Goal: Task Accomplishment & Management: Use online tool/utility

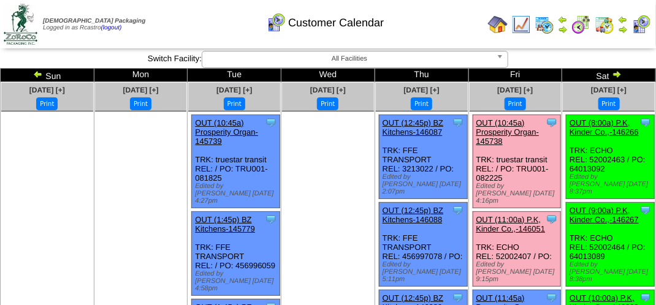
click at [191, 31] on div "Customer Calendar" at bounding box center [325, 19] width 374 height 34
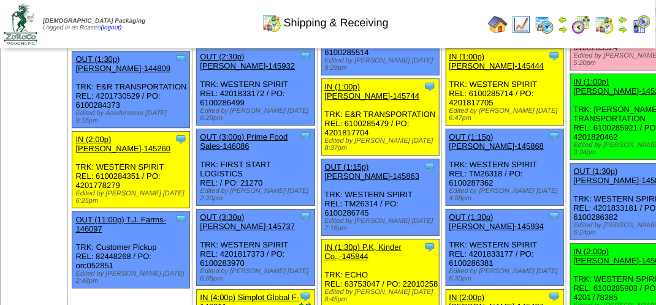
scroll to position [1287, 0]
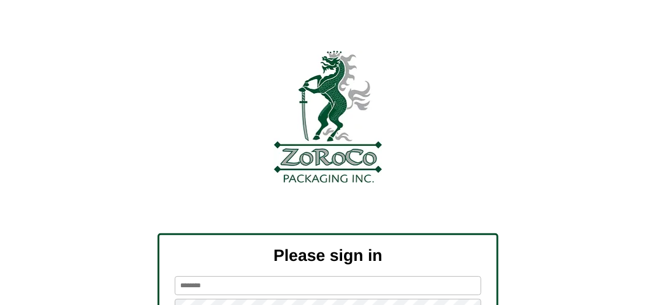
scroll to position [138, 0]
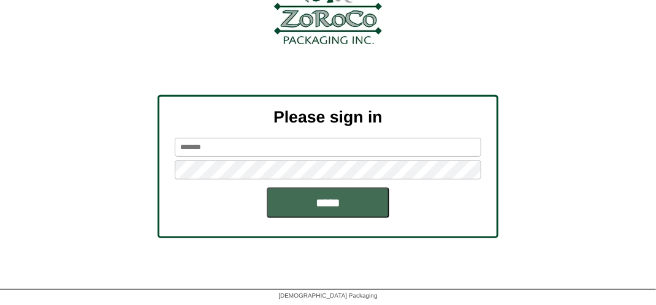
type input "*******"
click at [317, 212] on input "*****" at bounding box center [328, 203] width 123 height 31
click at [324, 208] on input "*****" at bounding box center [328, 203] width 123 height 31
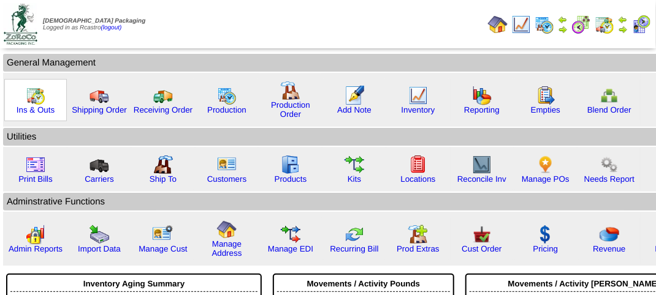
click at [40, 102] on img at bounding box center [36, 96] width 20 height 20
click at [41, 102] on img at bounding box center [36, 96] width 20 height 20
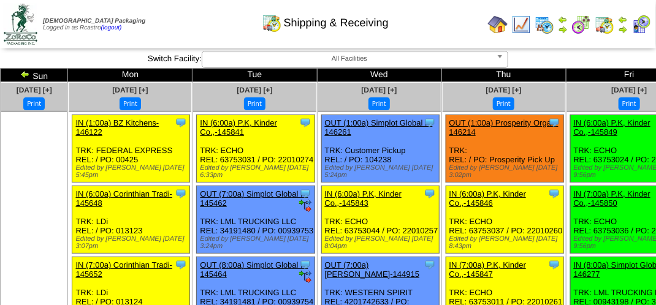
click at [177, 25] on div "Shipping & Receiving" at bounding box center [325, 19] width 374 height 34
click at [178, 25] on div "Shipping & Receiving" at bounding box center [325, 19] width 374 height 34
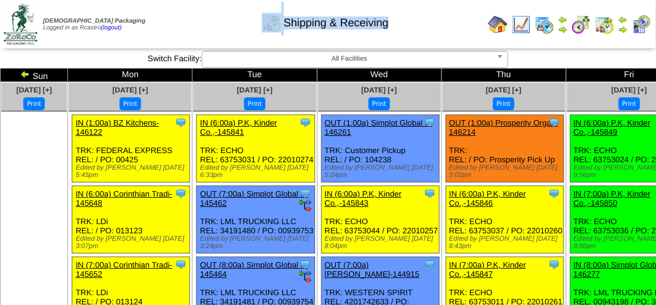
click at [178, 25] on div "Shipping & Receiving" at bounding box center [325, 19] width 374 height 34
click at [644, 24] on img at bounding box center [641, 25] width 20 height 20
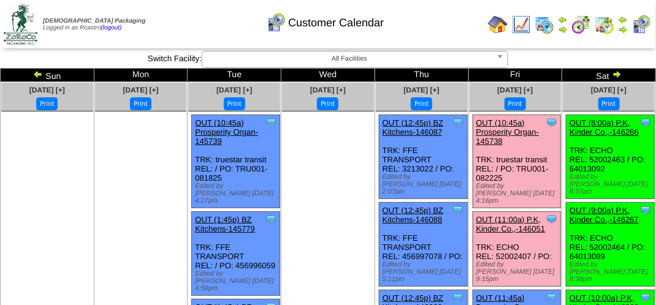
click at [438, 31] on div "Customer Calendar" at bounding box center [325, 19] width 374 height 34
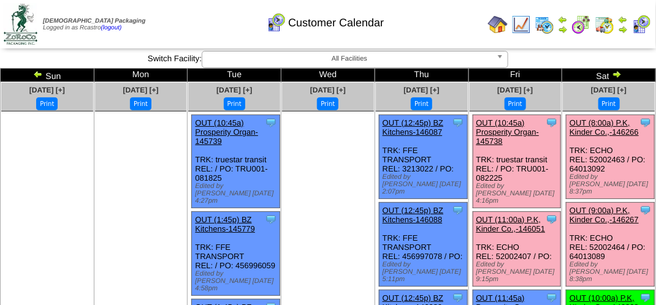
click at [510, 215] on link "OUT (11:00a) P.K, Kinder Co.,-146051" at bounding box center [510, 224] width 69 height 18
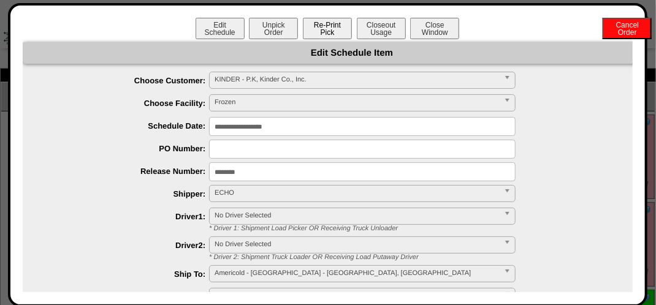
click at [330, 26] on button "Re-Print Pick" at bounding box center [327, 28] width 49 height 21
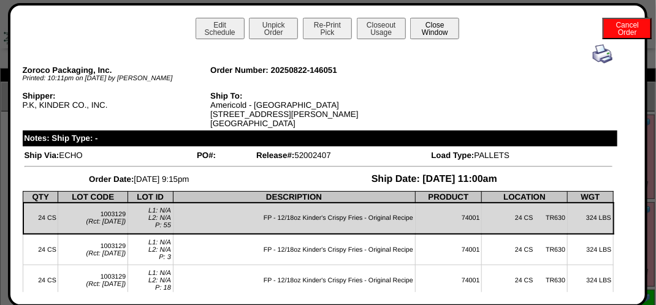
click at [429, 33] on button "Close Window" at bounding box center [434, 28] width 49 height 21
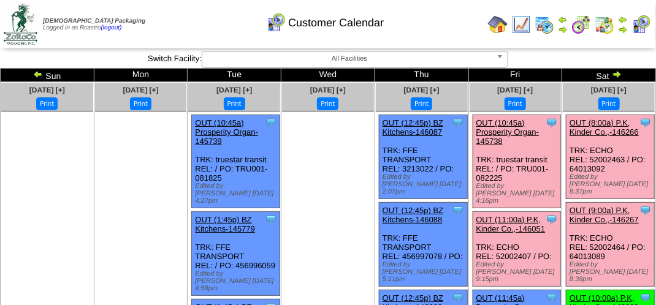
click at [604, 121] on link "OUT (8:00a) P.K, Kinder Co.,-146266" at bounding box center [603, 127] width 69 height 18
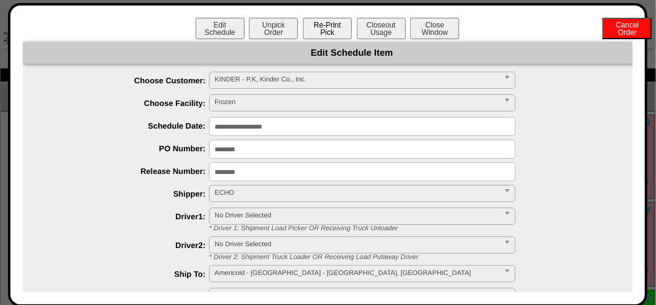
click at [323, 32] on button "Re-Print Pick" at bounding box center [327, 28] width 49 height 21
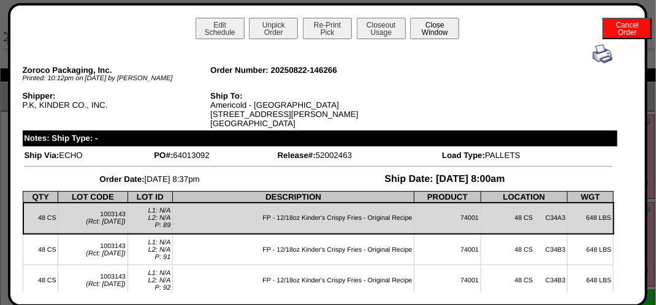
click at [431, 25] on button "Close Window" at bounding box center [434, 28] width 49 height 21
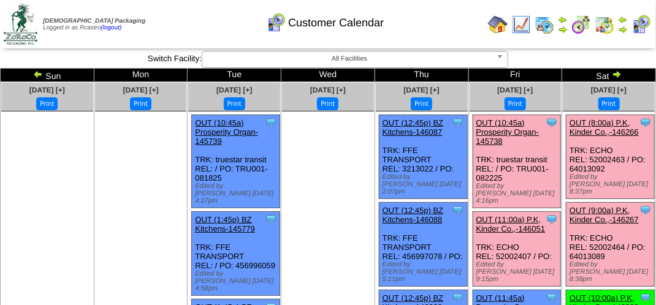
click at [614, 207] on link "OUT (9:00a) P.K, Kinder Co.,-146267" at bounding box center [603, 215] width 69 height 18
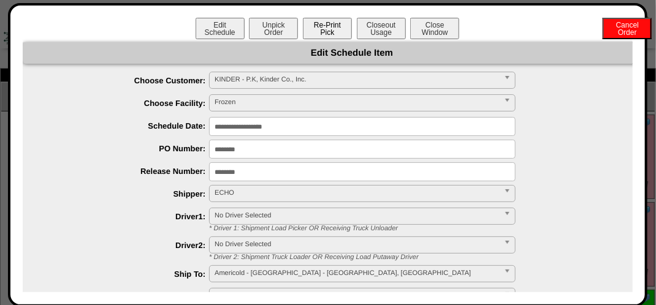
click at [320, 32] on button "Re-Print Pick" at bounding box center [327, 28] width 49 height 21
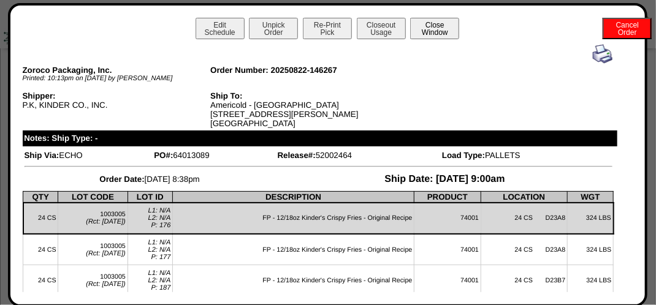
click at [431, 36] on button "Close Window" at bounding box center [434, 28] width 49 height 21
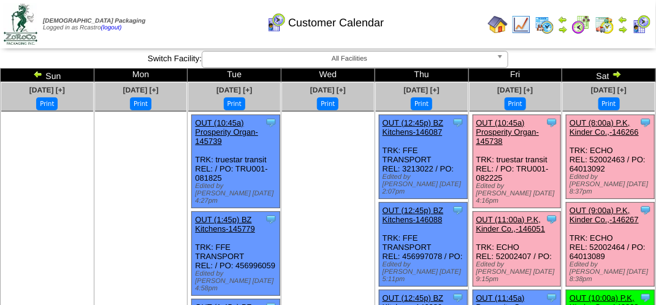
click at [433, 28] on div "Customer Calendar" at bounding box center [325, 19] width 374 height 34
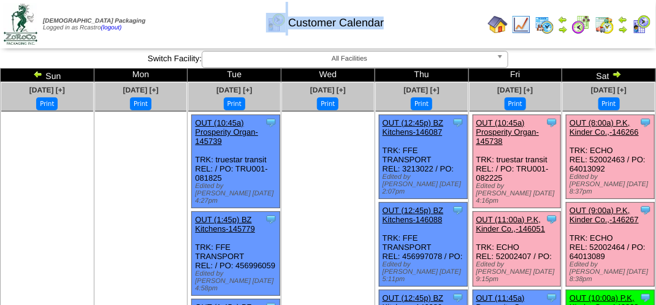
click at [605, 126] on link "OUT (8:00a) P.K, Kinder Co.,-146266" at bounding box center [603, 127] width 69 height 18
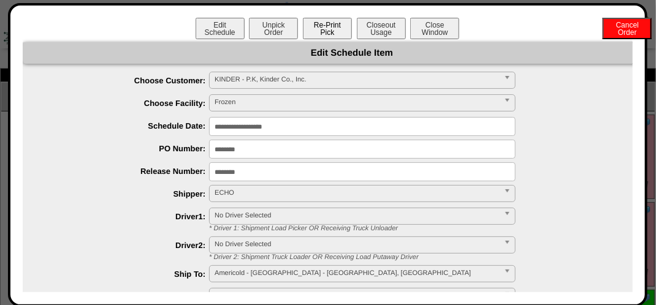
click at [325, 35] on button "Re-Print Pick" at bounding box center [327, 28] width 49 height 21
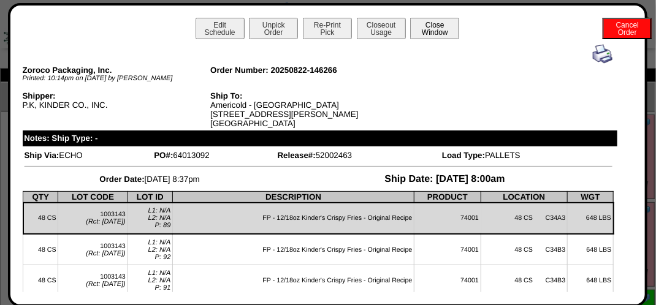
click at [419, 29] on button "Close Window" at bounding box center [434, 28] width 49 height 21
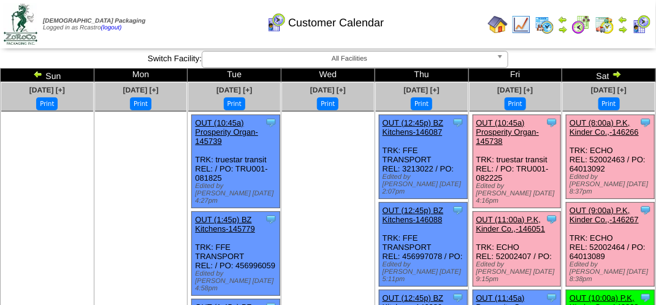
click at [603, 206] on link "OUT (9:00a) P.K, Kinder Co.,-146267" at bounding box center [603, 215] width 69 height 18
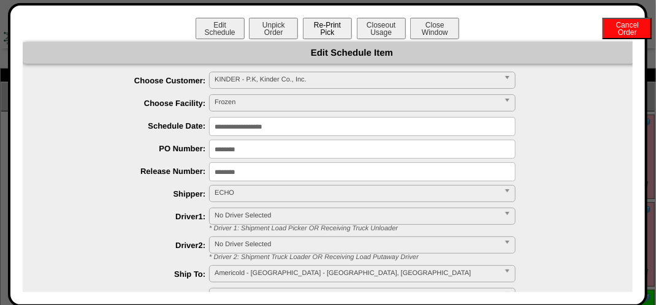
click at [320, 29] on button "Re-Print Pick" at bounding box center [327, 28] width 49 height 21
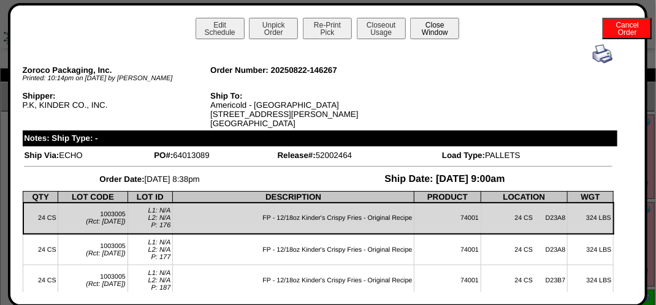
click at [447, 36] on button "Close Window" at bounding box center [434, 28] width 49 height 21
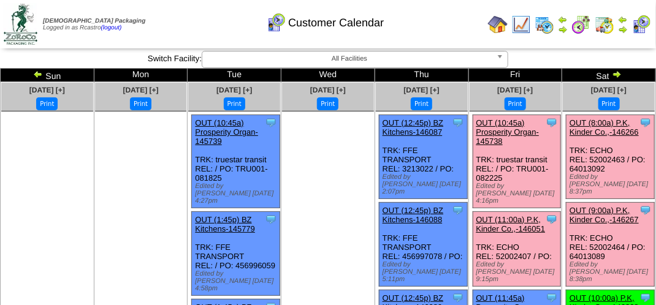
click at [218, 20] on div "Customer Calendar" at bounding box center [325, 19] width 374 height 34
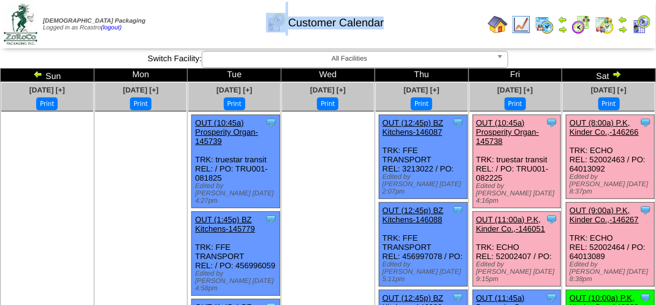
click at [218, 20] on div "Customer Calendar" at bounding box center [325, 19] width 374 height 34
click at [445, 23] on div "Customer Calendar" at bounding box center [325, 19] width 374 height 34
click at [427, 28] on div "Customer Calendar" at bounding box center [325, 19] width 374 height 34
click at [428, 28] on div "Customer Calendar" at bounding box center [325, 19] width 374 height 34
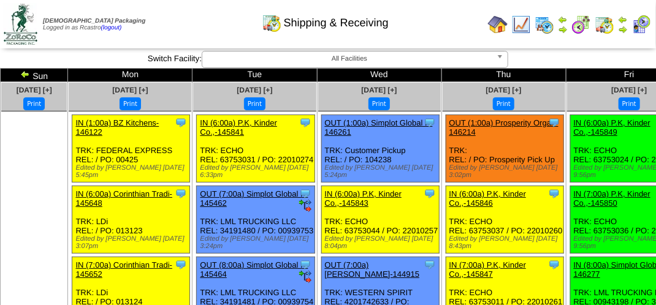
click at [625, 28] on img at bounding box center [623, 30] width 10 height 10
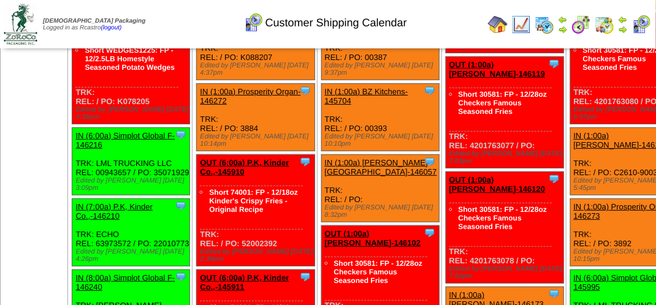
scroll to position [3370, 0]
